Goal: Transaction & Acquisition: Download file/media

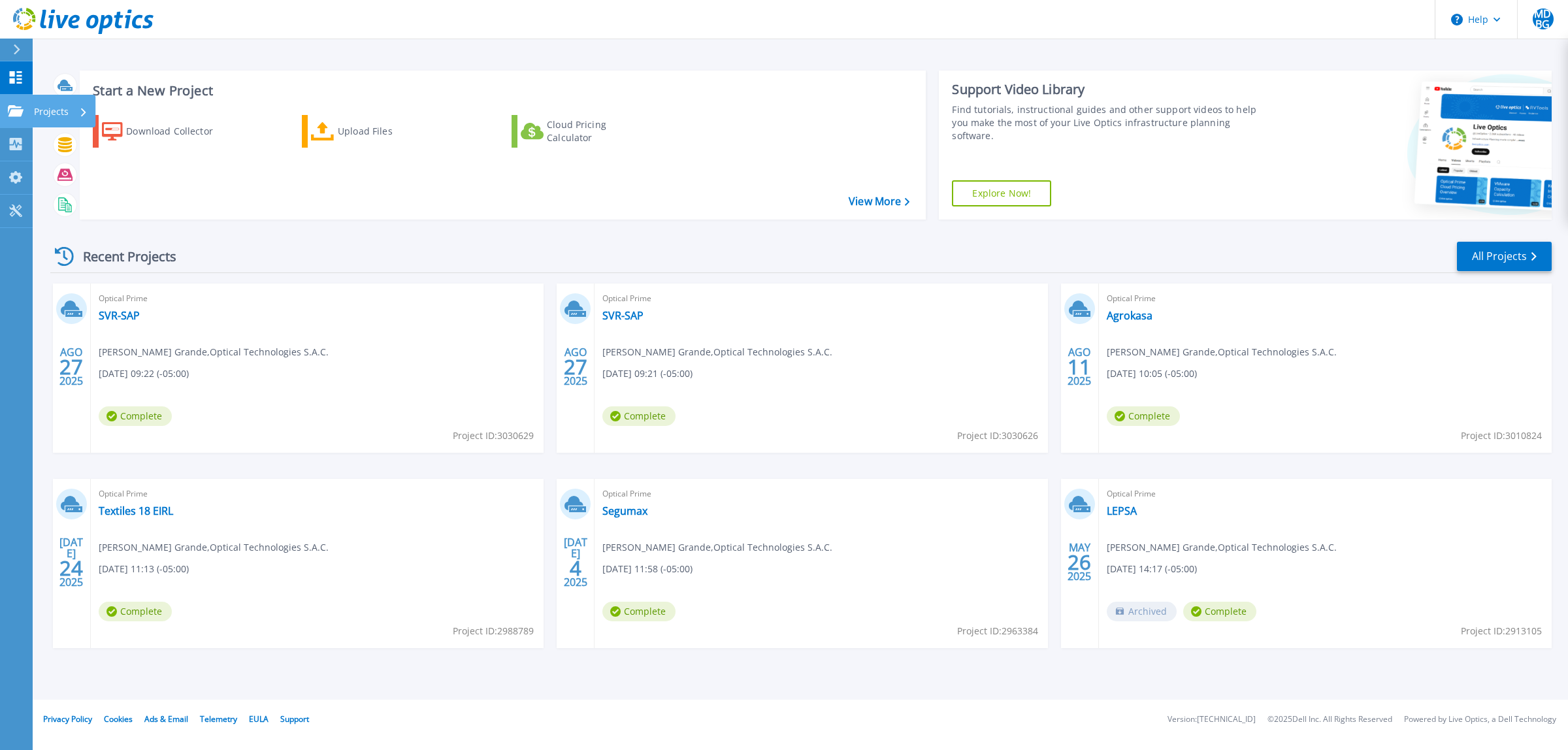
click at [16, 118] on link "Projects Projects" at bounding box center [16, 112] width 33 height 34
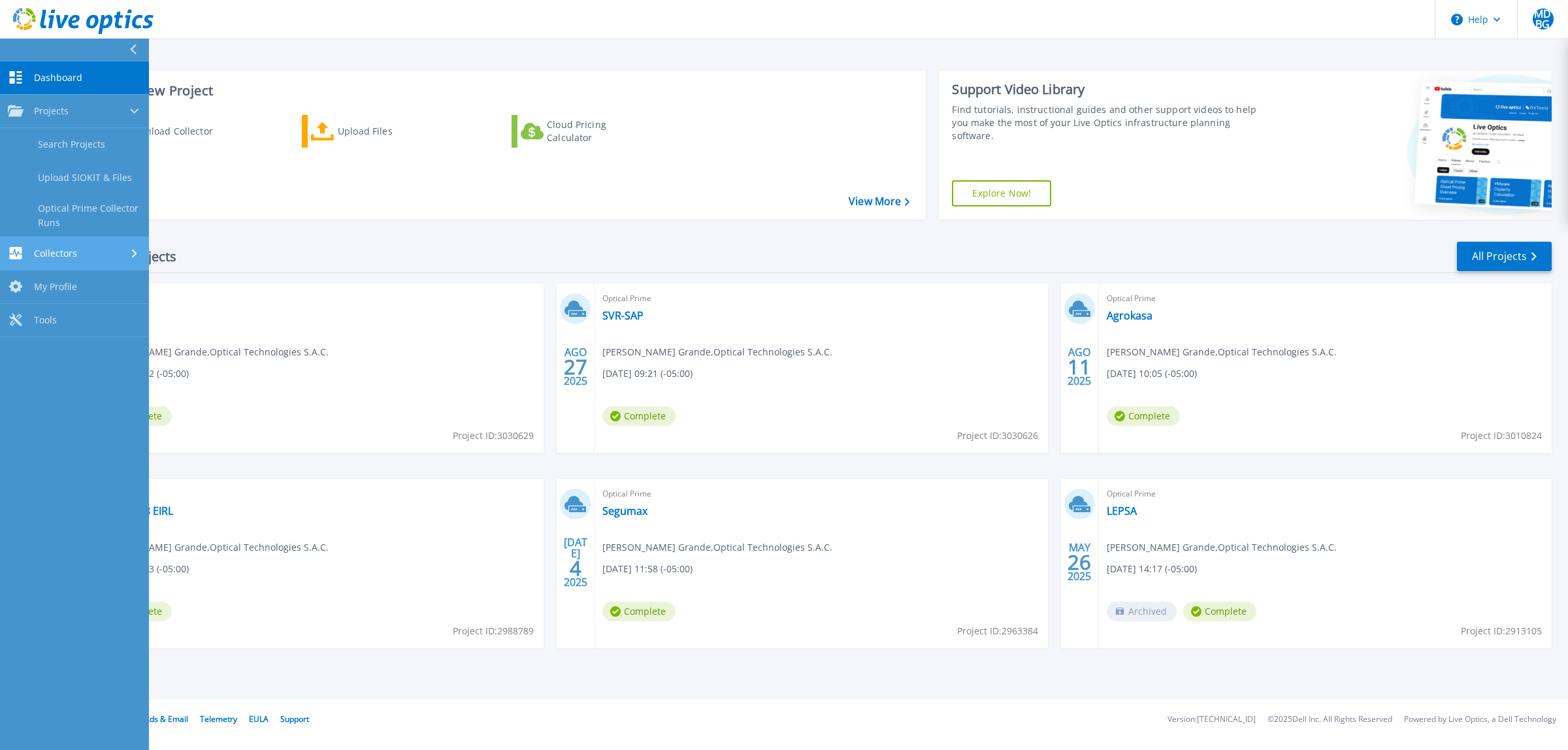
click at [75, 249] on span "Collectors" at bounding box center [56, 253] width 43 height 12
click at [87, 184] on link "Download Collector" at bounding box center [74, 178] width 149 height 34
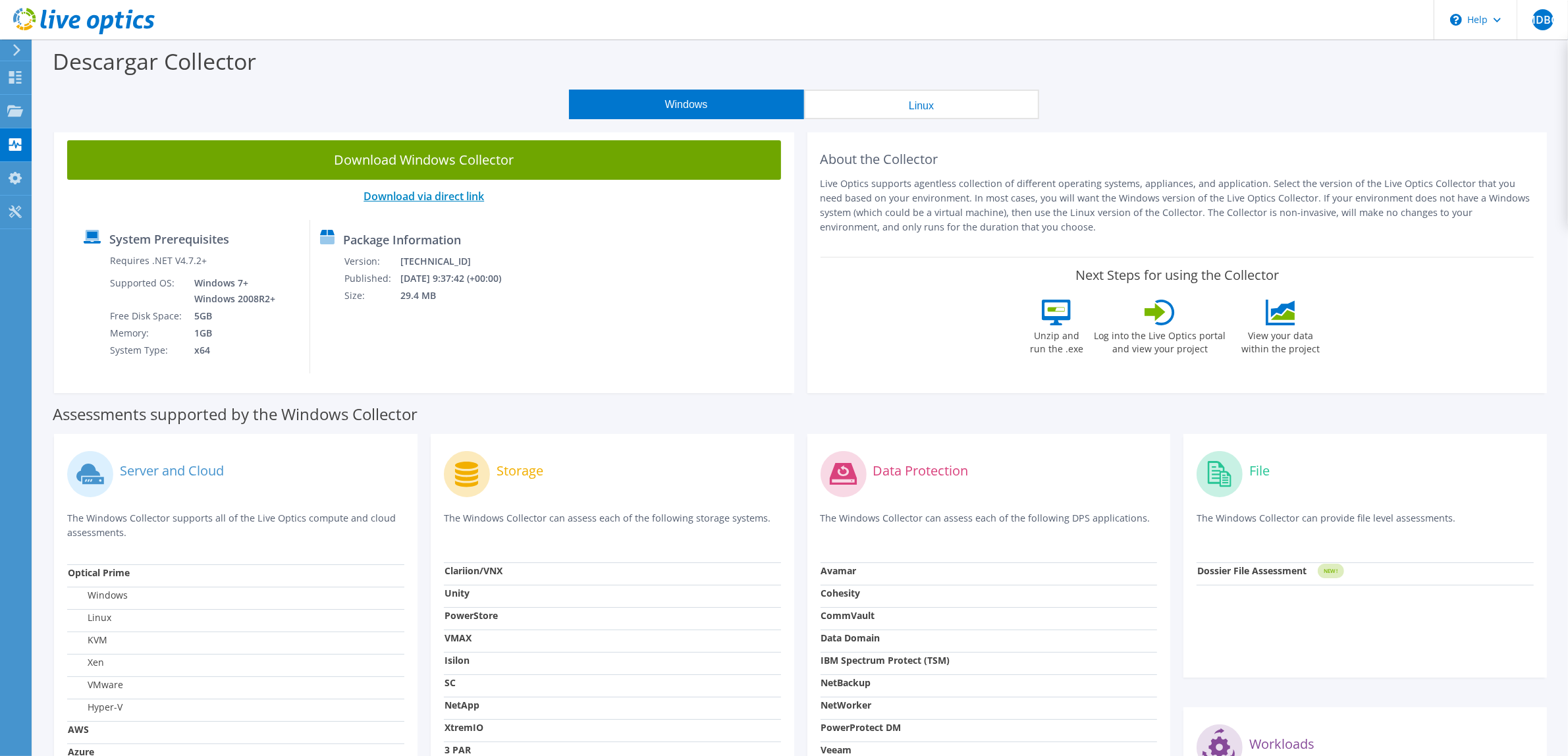
click at [467, 199] on link "Download via direct link" at bounding box center [424, 196] width 120 height 15
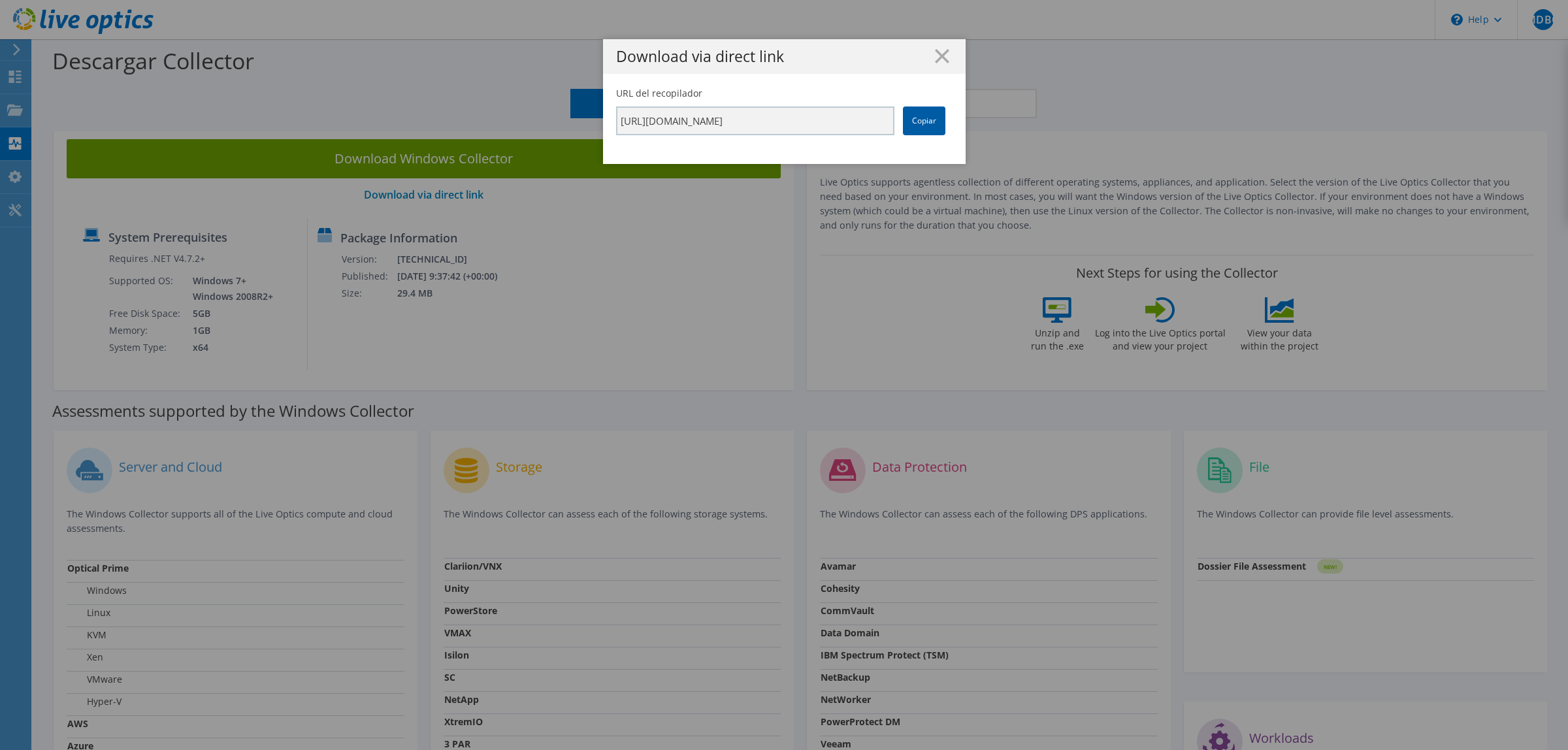
click at [910, 122] on link "Copiar" at bounding box center [924, 121] width 43 height 29
click at [940, 50] on line at bounding box center [942, 56] width 13 height 13
